Goal: Find specific page/section: Find specific page/section

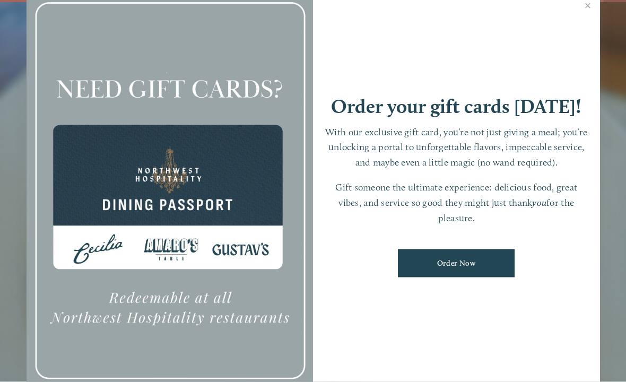
scroll to position [22, 0]
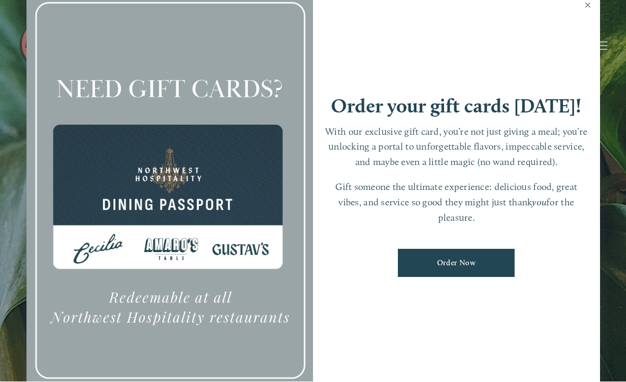
click at [591, 17] on link "Close" at bounding box center [588, 7] width 21 height 30
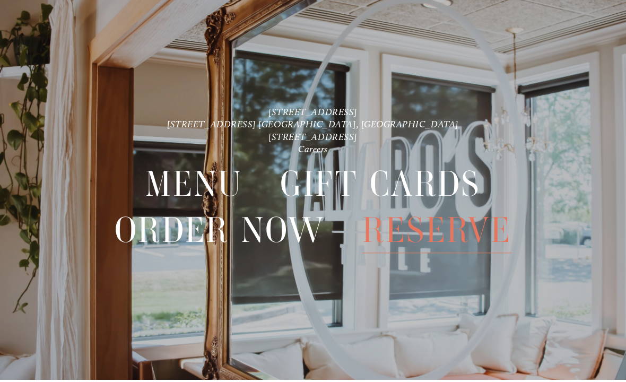
scroll to position [0, 0]
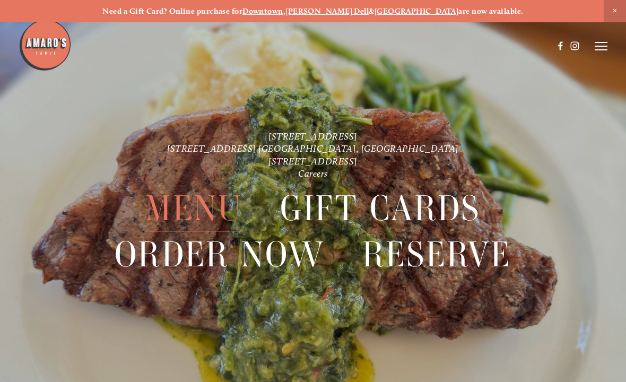
click at [209, 203] on span "Menu" at bounding box center [193, 209] width 97 height 46
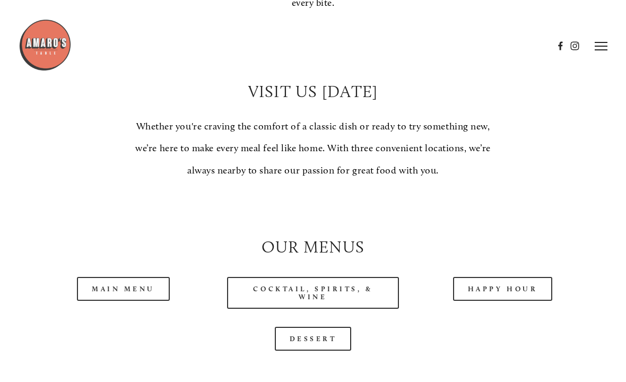
scroll to position [755, 0]
click at [142, 302] on link "Main Menu" at bounding box center [123, 290] width 93 height 24
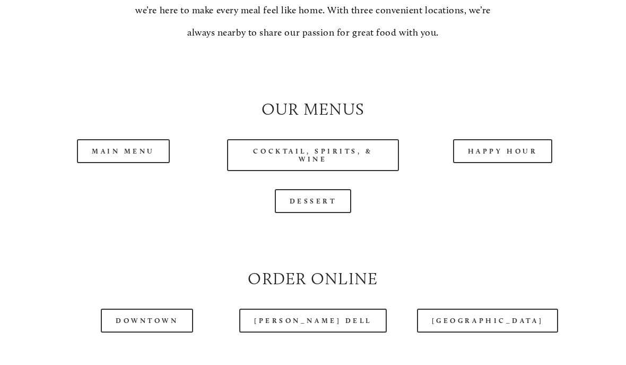
scroll to position [898, 0]
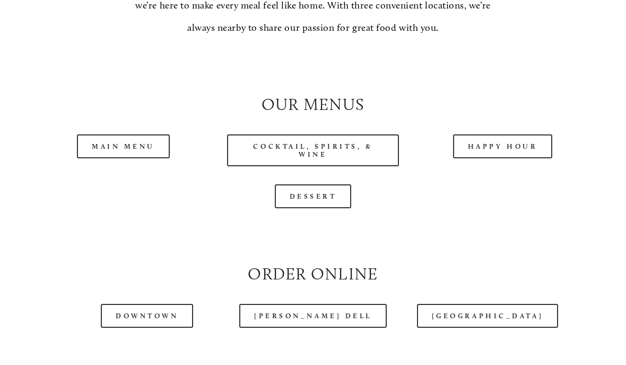
click at [163, 328] on link "Downtown" at bounding box center [147, 316] width 92 height 24
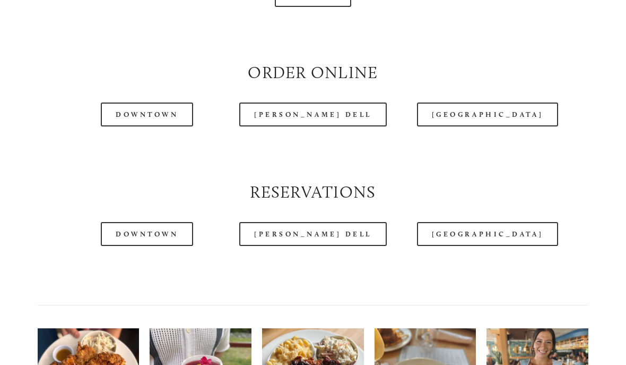
scroll to position [1120, 0]
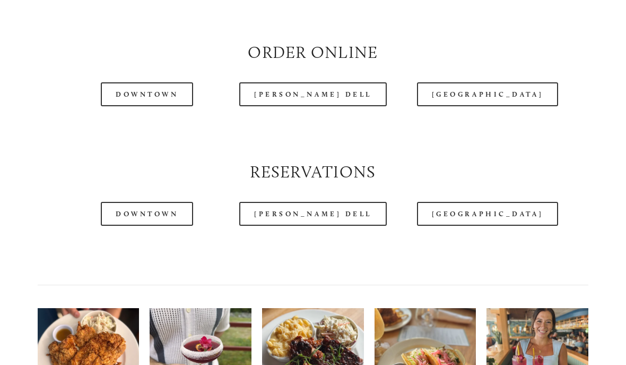
click at [169, 103] on link "Downtown" at bounding box center [147, 94] width 92 height 24
